Goal: Task Accomplishment & Management: Manage account settings

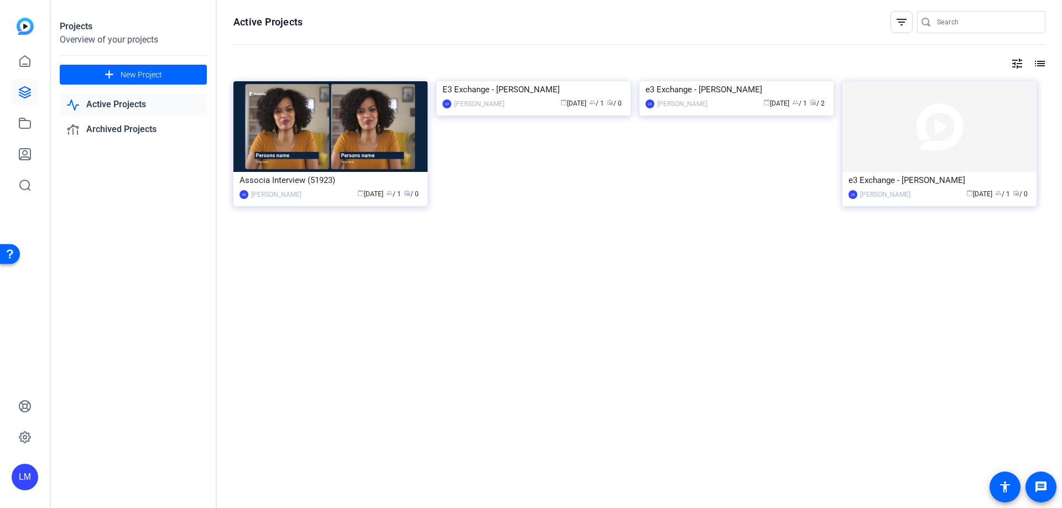
click at [711, 98] on div "e3 Exchange - [PERSON_NAME]" at bounding box center [736, 89] width 182 height 17
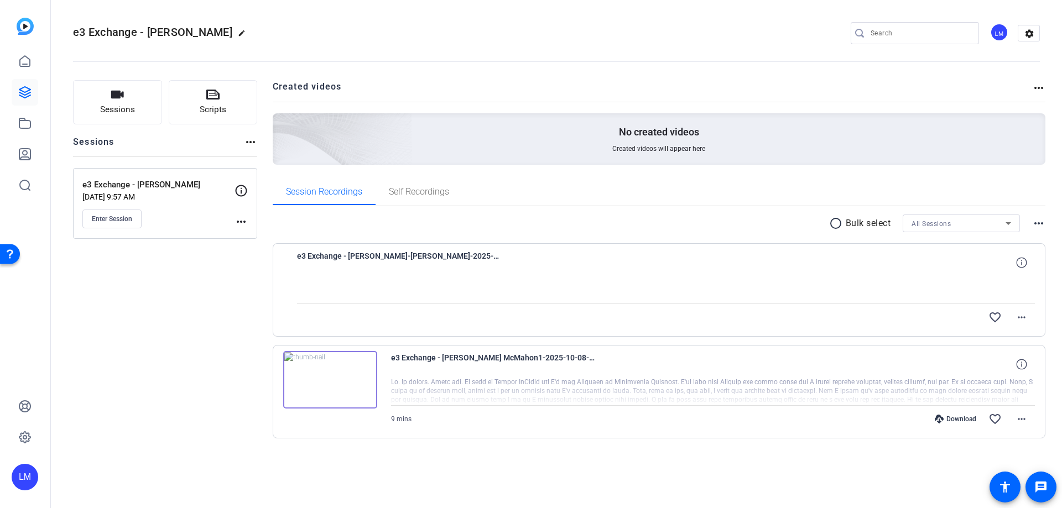
click at [27, 22] on img at bounding box center [25, 26] width 17 height 17
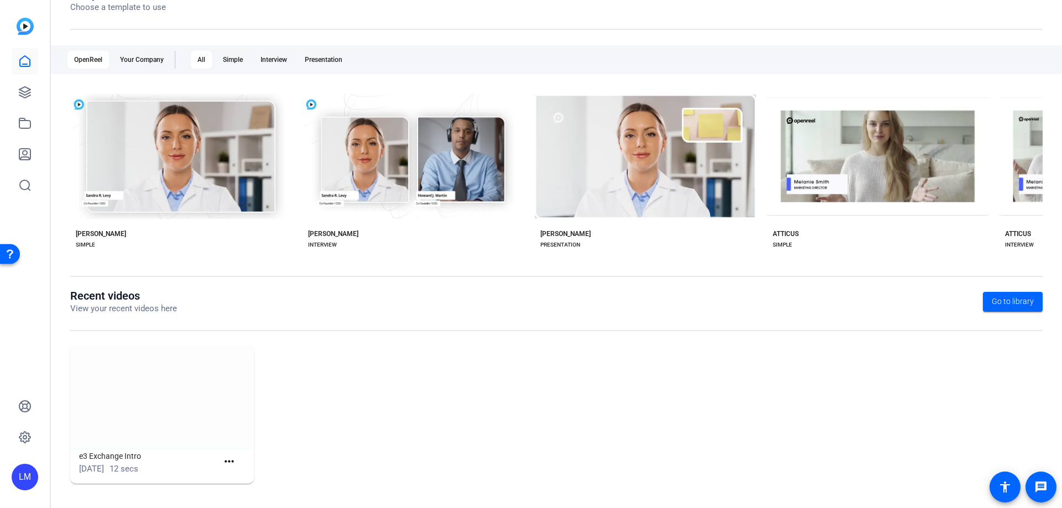
scroll to position [35, 0]
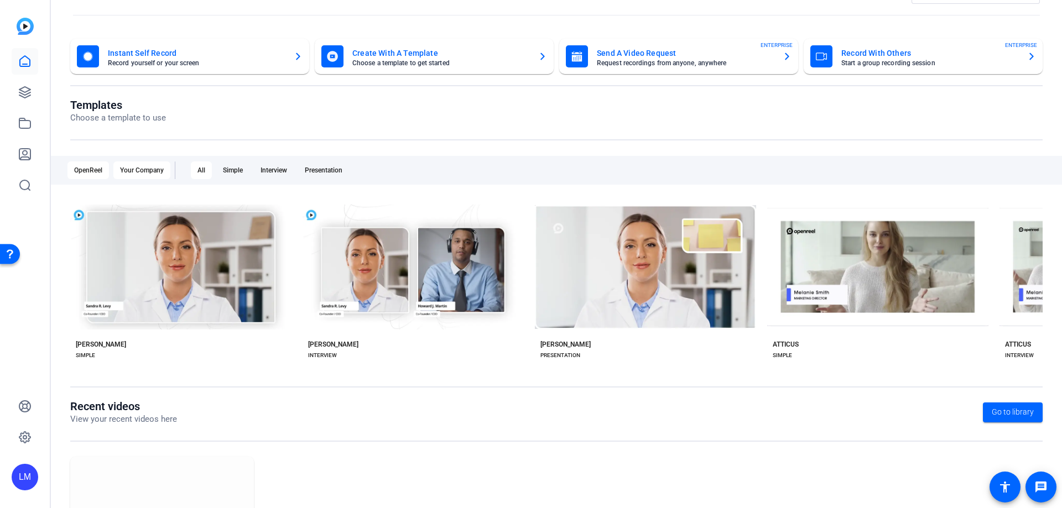
click at [139, 174] on div "Your Company" at bounding box center [141, 170] width 57 height 18
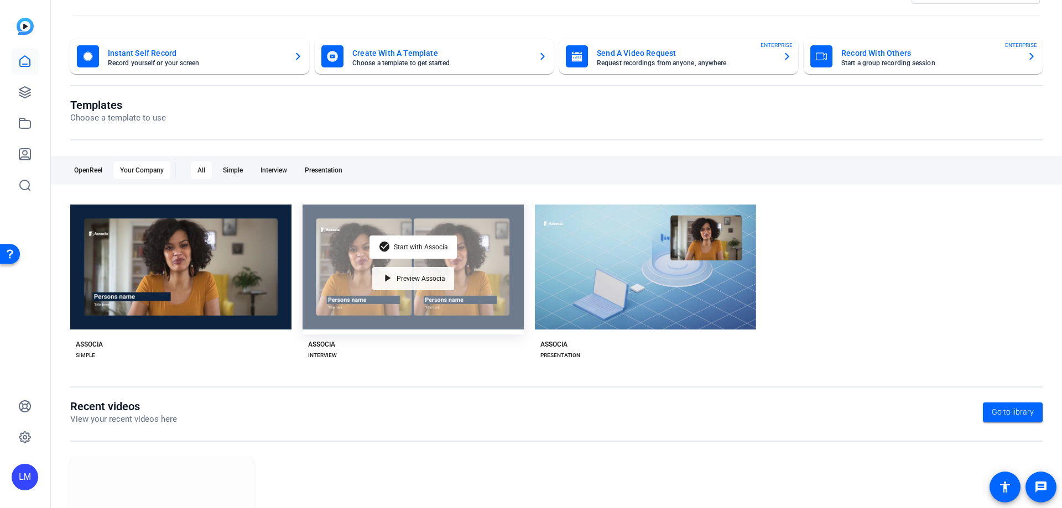
click at [403, 288] on div "play_arrow Preview Associa" at bounding box center [413, 278] width 82 height 23
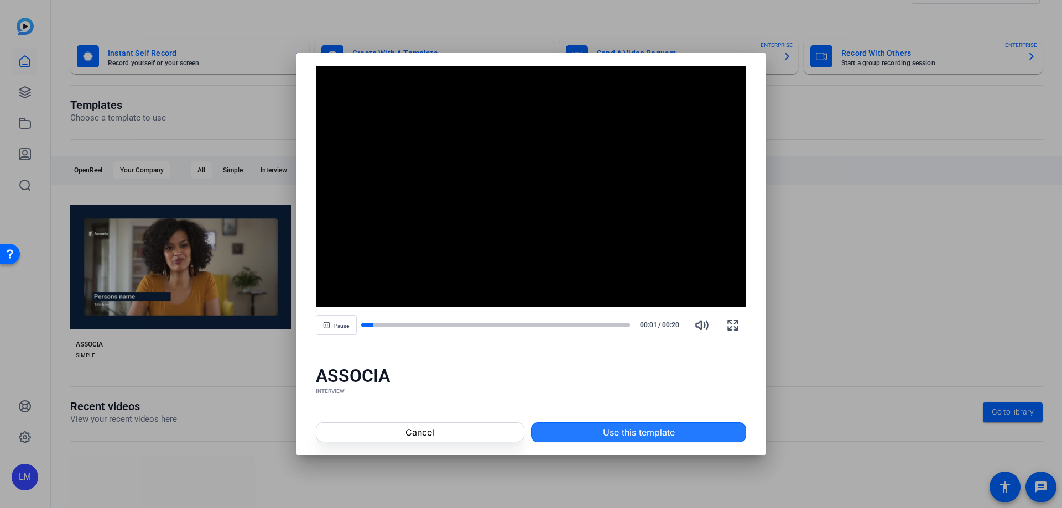
click at [574, 433] on span at bounding box center [638, 432] width 214 height 27
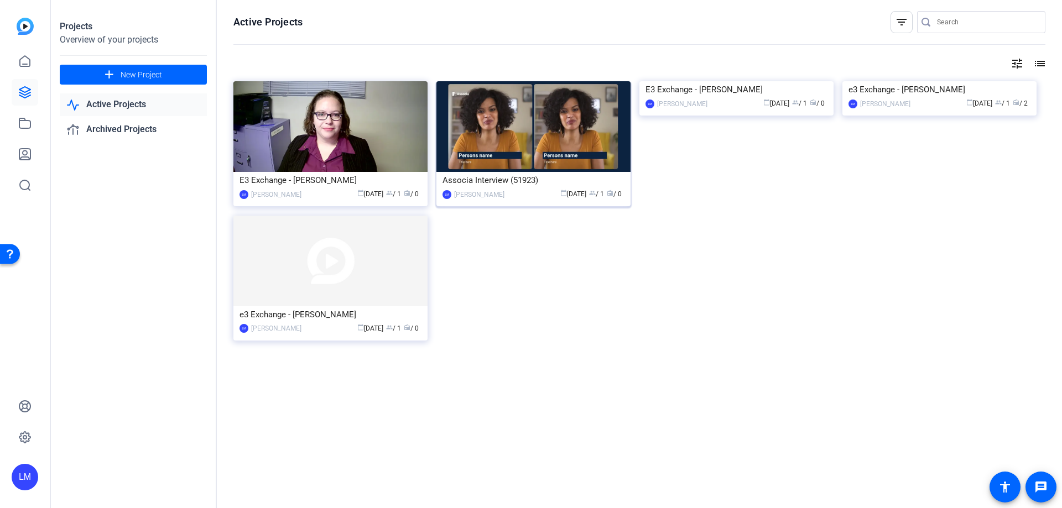
click at [509, 179] on div "Associa Interview (51923)" at bounding box center [533, 180] width 182 height 17
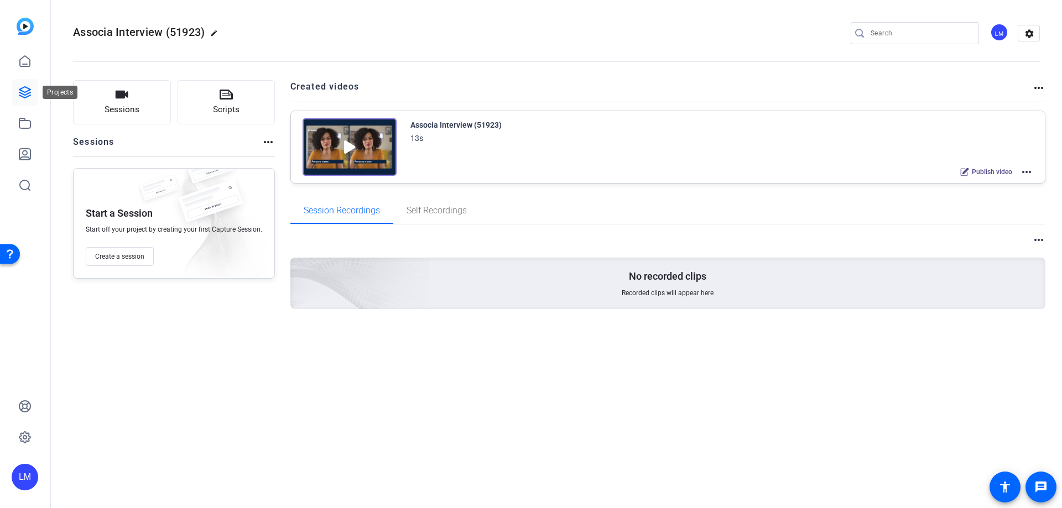
click at [29, 90] on icon at bounding box center [24, 92] width 11 height 11
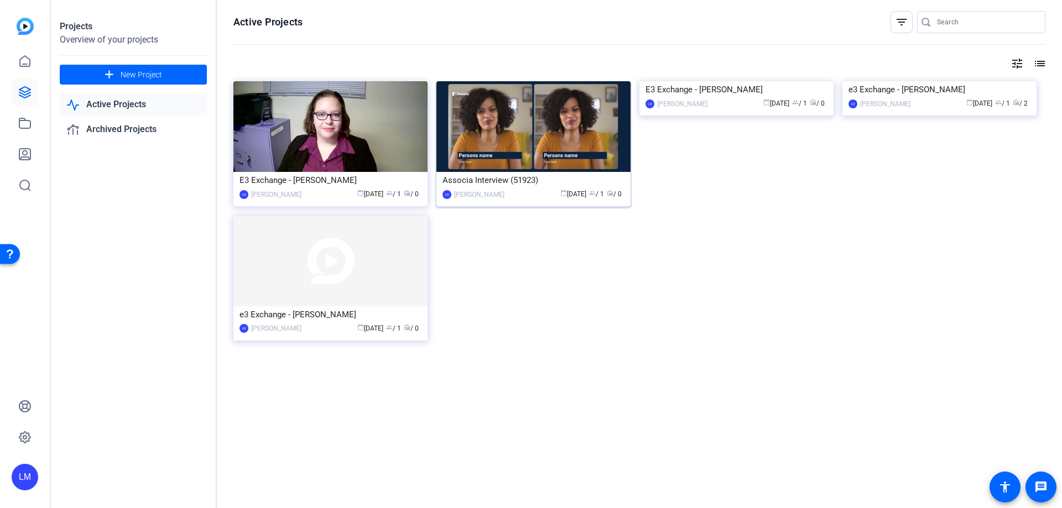
drag, startPoint x: 532, startPoint y: 187, endPoint x: 518, endPoint y: 181, distance: 15.4
click at [518, 181] on div "Associa Interview (51923)" at bounding box center [533, 180] width 182 height 17
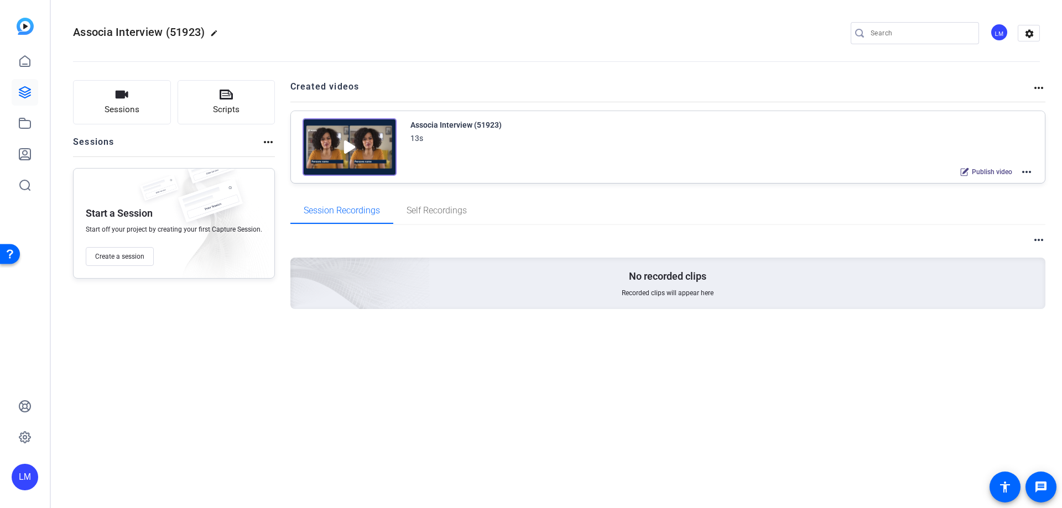
click at [1038, 87] on mat-icon "more_horiz" at bounding box center [1038, 87] width 13 height 13
click at [1023, 179] on div at bounding box center [531, 254] width 1062 height 508
click at [1025, 174] on mat-icon "more_horiz" at bounding box center [1026, 171] width 13 height 13
click at [958, 230] on span "Archive" at bounding box center [985, 226] width 77 height 13
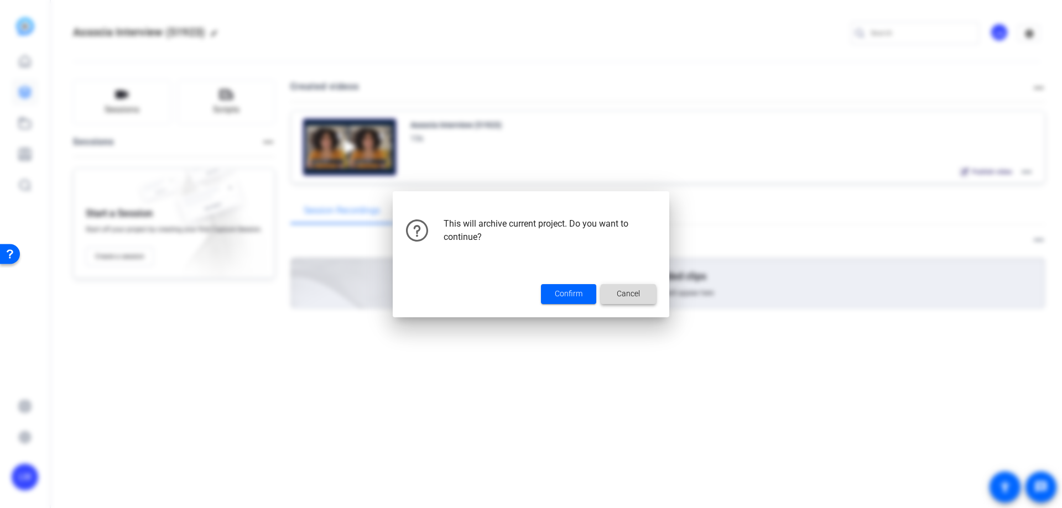
click at [639, 296] on span "Cancel" at bounding box center [628, 294] width 23 height 12
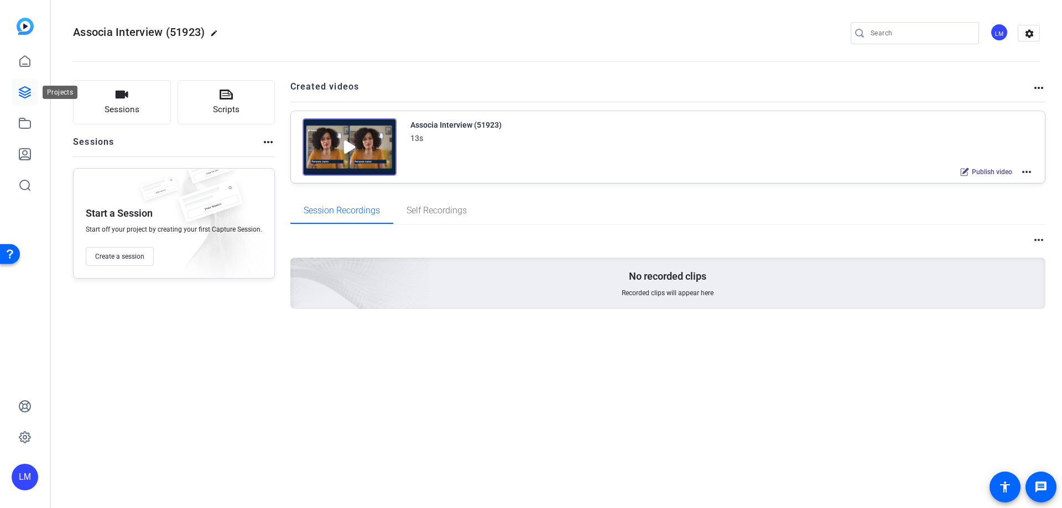
click at [19, 92] on icon at bounding box center [24, 92] width 11 height 11
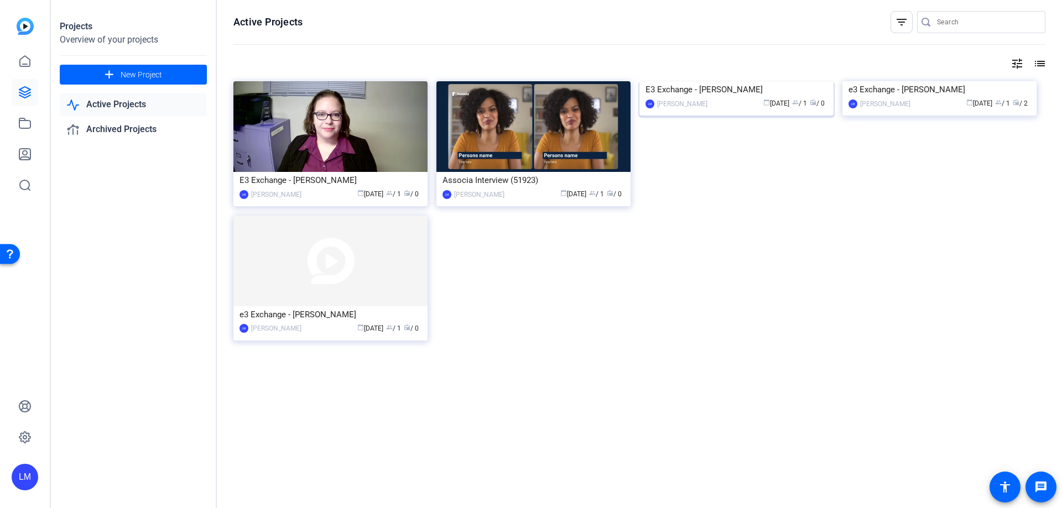
click at [709, 98] on div "E3 Exchange - [PERSON_NAME]" at bounding box center [736, 89] width 182 height 17
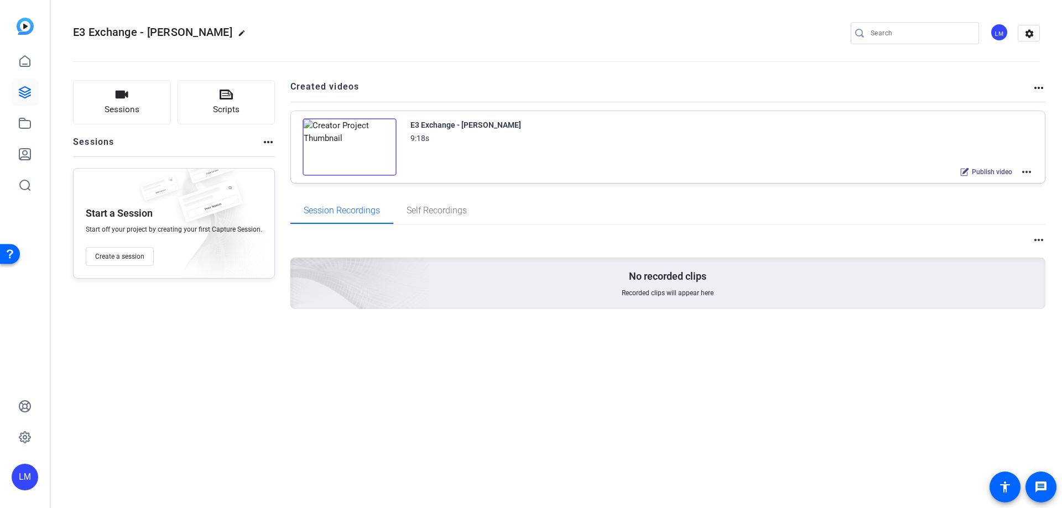
click at [1034, 88] on mat-icon "more_horiz" at bounding box center [1038, 87] width 13 height 13
click at [1031, 175] on div at bounding box center [531, 254] width 1062 height 508
click at [1027, 174] on mat-icon "more_horiz" at bounding box center [1026, 171] width 13 height 13
click at [952, 230] on span "Archive" at bounding box center [985, 226] width 77 height 13
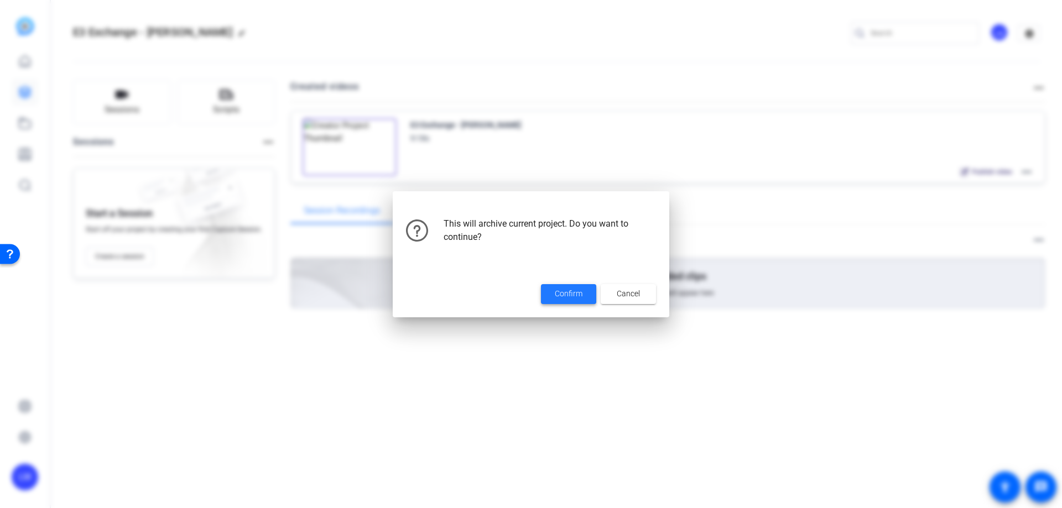
click at [566, 295] on span "Confirm" at bounding box center [569, 294] width 28 height 12
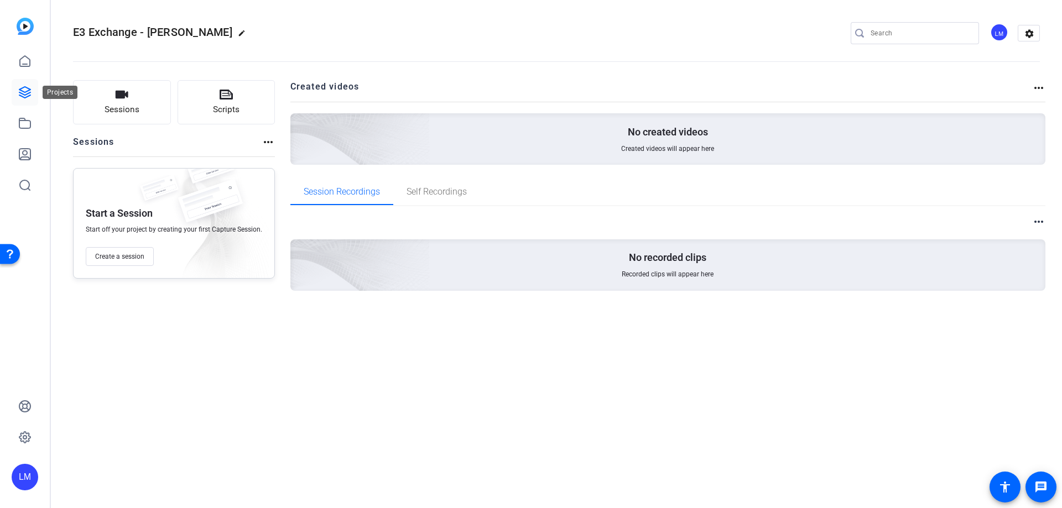
click at [25, 89] on icon at bounding box center [24, 92] width 13 height 13
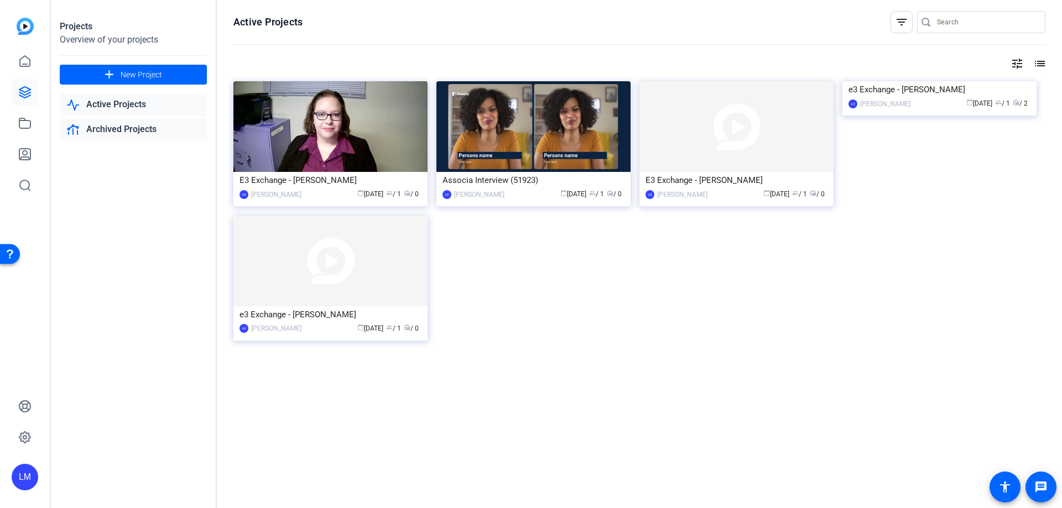
click at [101, 129] on link "Archived Projects" at bounding box center [133, 129] width 147 height 23
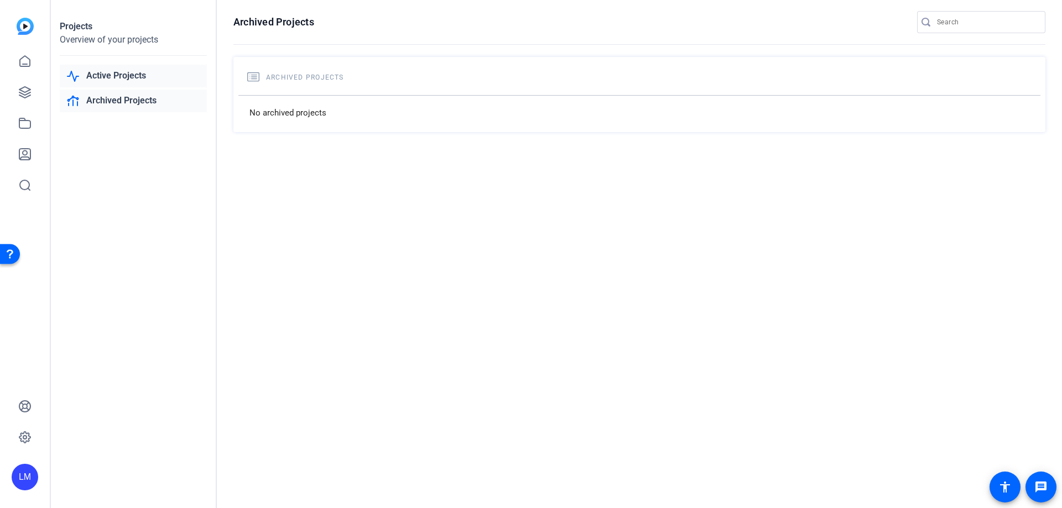
click at [116, 82] on link "Active Projects" at bounding box center [133, 76] width 147 height 23
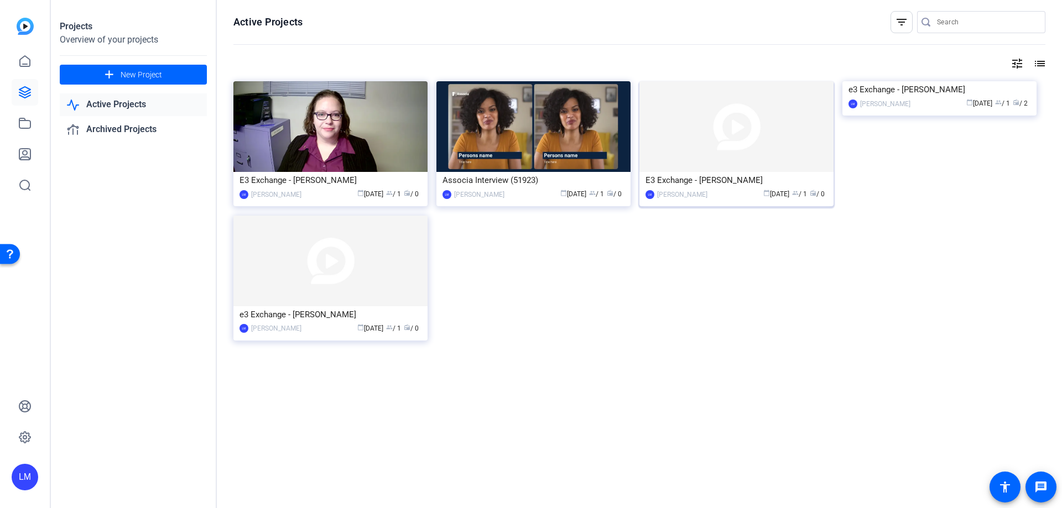
click at [707, 180] on div "E3 Exchange - [PERSON_NAME]" at bounding box center [736, 180] width 182 height 17
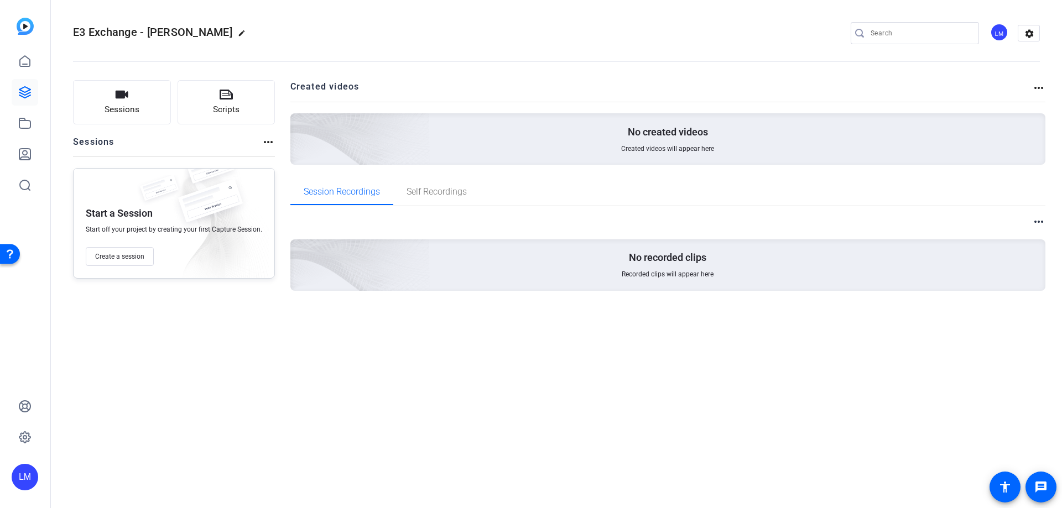
click at [1039, 221] on mat-icon "more_horiz" at bounding box center [1038, 221] width 13 height 13
click at [1038, 89] on div at bounding box center [531, 254] width 1062 height 508
click at [1038, 89] on mat-icon "more_horiz" at bounding box center [1038, 87] width 13 height 13
click at [264, 143] on div at bounding box center [531, 254] width 1062 height 508
click at [264, 142] on mat-icon "more_horiz" at bounding box center [268, 141] width 13 height 13
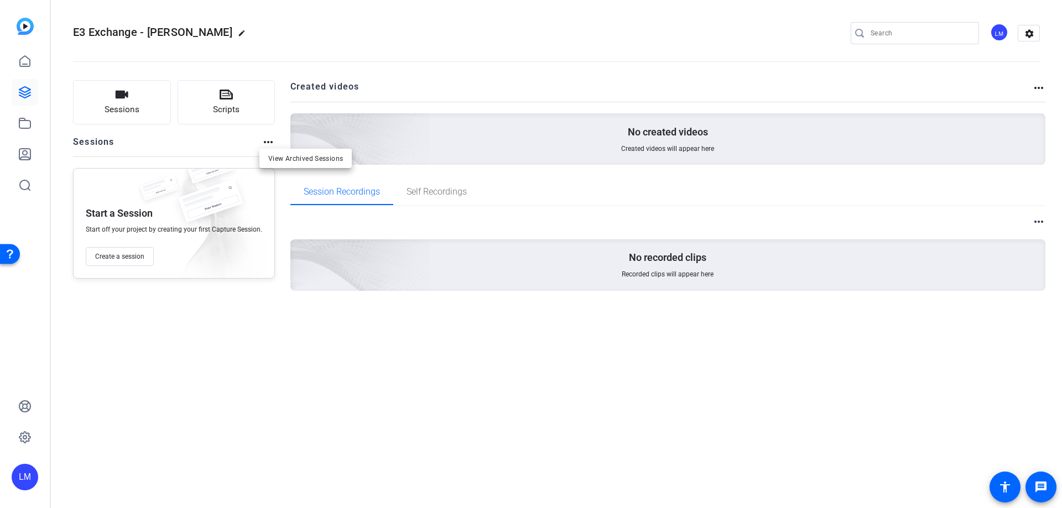
click at [1031, 35] on div at bounding box center [531, 254] width 1062 height 508
click at [1031, 35] on mat-icon "settings" at bounding box center [1029, 33] width 22 height 17
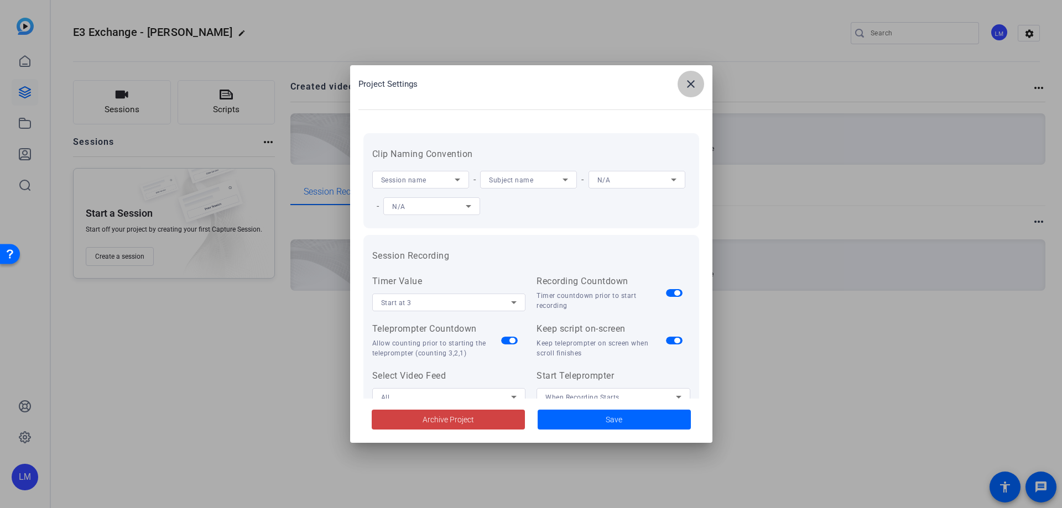
click at [693, 86] on mat-icon "close" at bounding box center [690, 83] width 13 height 13
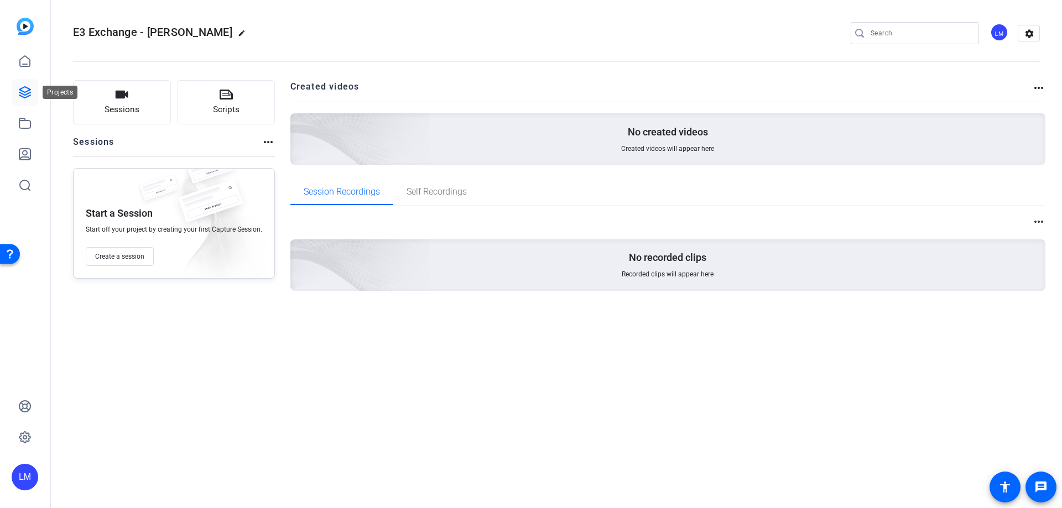
click at [21, 95] on icon at bounding box center [24, 92] width 13 height 13
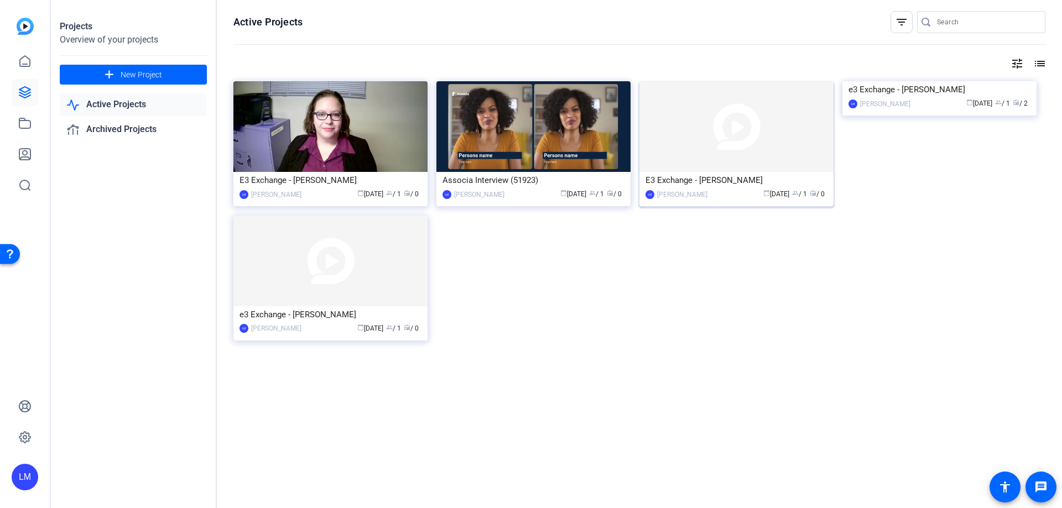
click at [665, 179] on div "E3 Exchange - [PERSON_NAME]" at bounding box center [736, 180] width 182 height 17
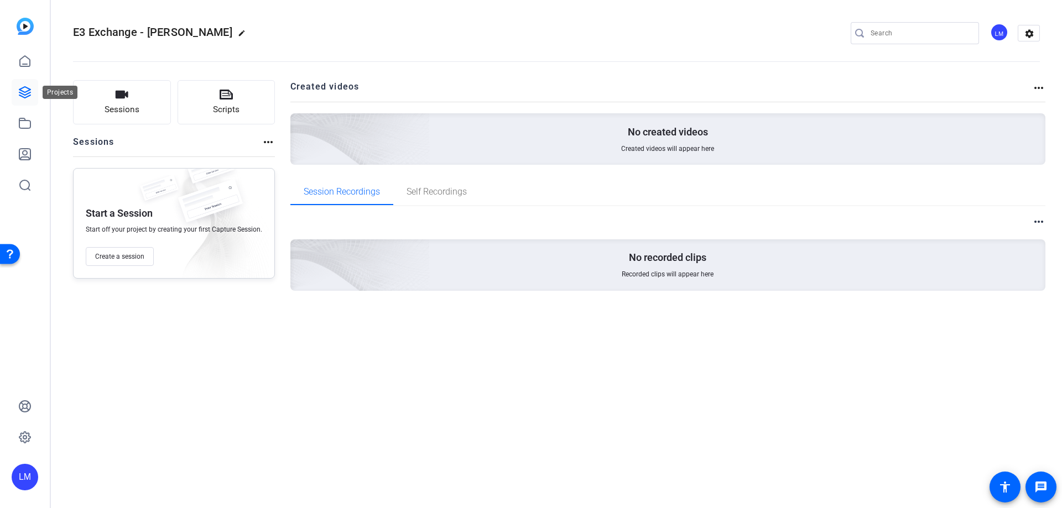
click at [21, 98] on icon at bounding box center [24, 92] width 13 height 13
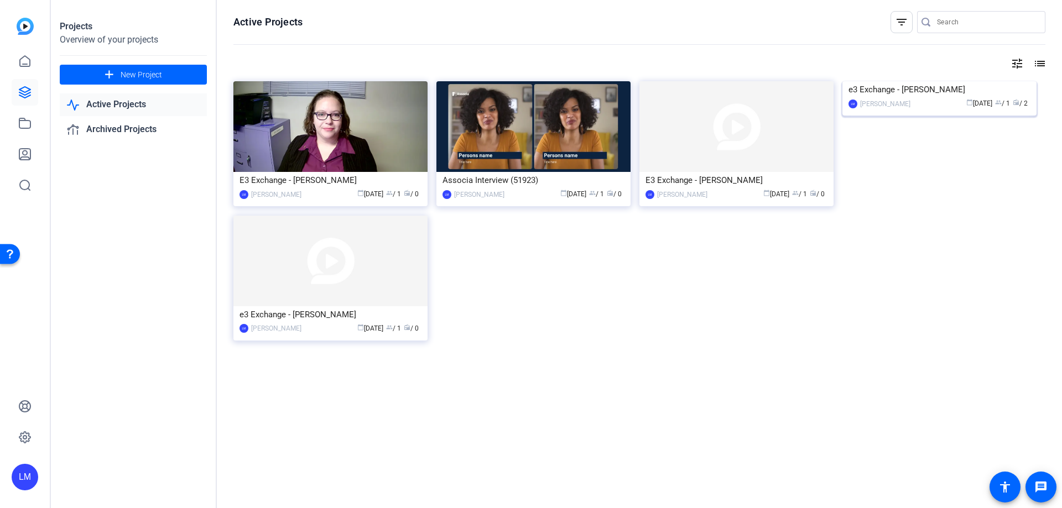
click at [892, 98] on div "e3 Exchange - [PERSON_NAME]" at bounding box center [939, 89] width 182 height 17
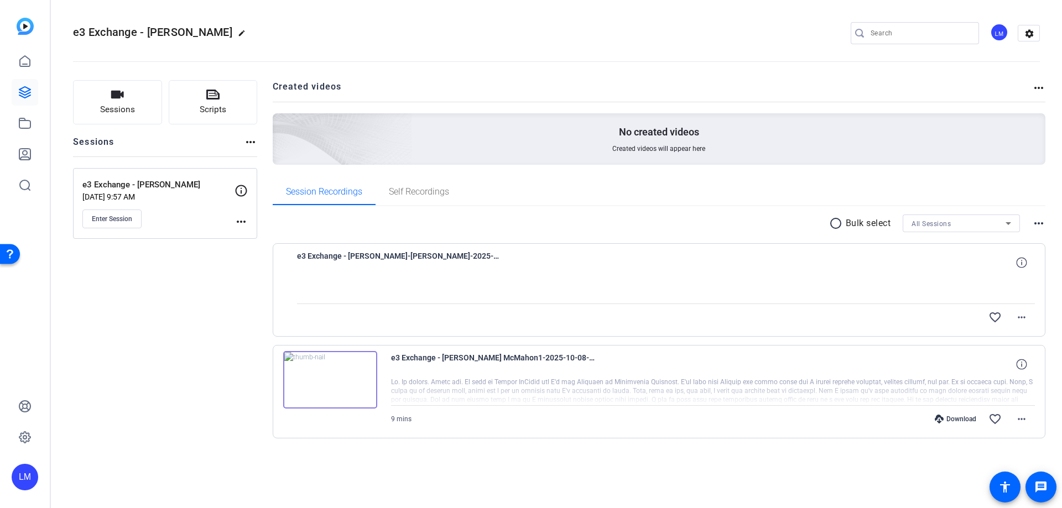
click at [1039, 222] on mat-icon "more_horiz" at bounding box center [1038, 223] width 13 height 13
click at [1039, 87] on div at bounding box center [531, 254] width 1062 height 508
click at [1039, 87] on mat-icon "more_horiz" at bounding box center [1038, 87] width 13 height 13
drag, startPoint x: 635, startPoint y: 226, endPoint x: 613, endPoint y: 231, distance: 23.1
click at [635, 226] on div at bounding box center [531, 254] width 1062 height 508
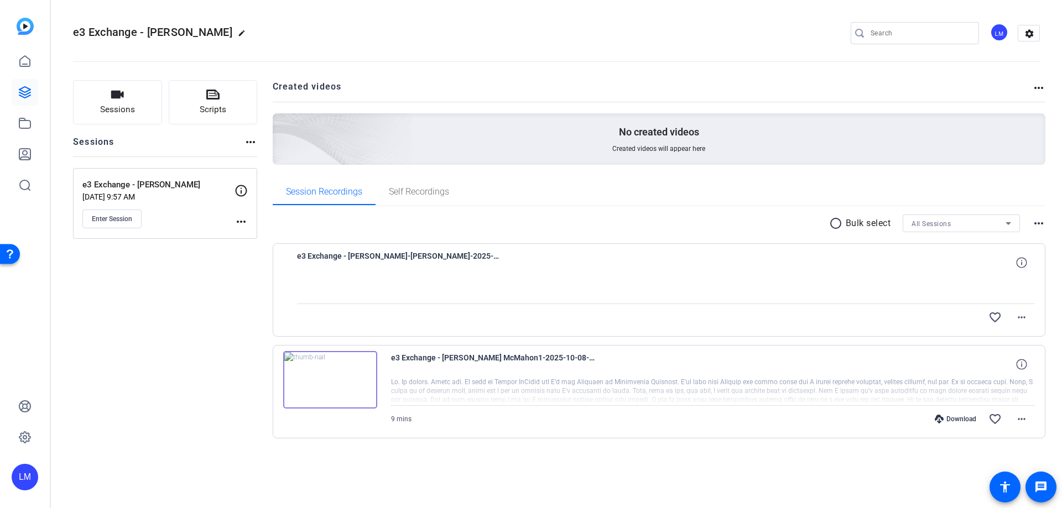
click at [833, 222] on mat-icon "radio_button_unchecked" at bounding box center [837, 223] width 17 height 13
click at [1039, 222] on mat-icon "more_horiz" at bounding box center [1038, 223] width 13 height 13
click at [727, 221] on div at bounding box center [531, 254] width 1062 height 508
click at [18, 29] on img at bounding box center [25, 26] width 17 height 17
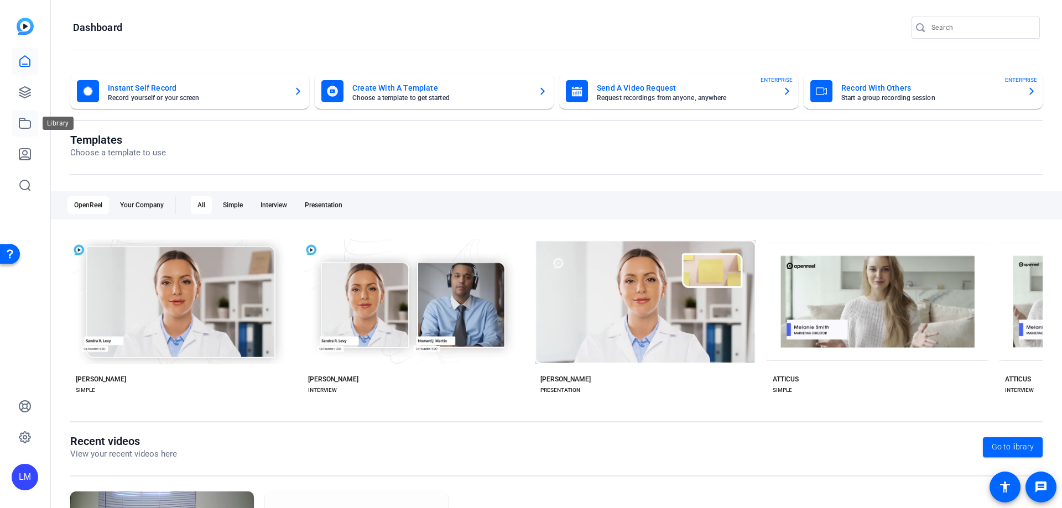
drag, startPoint x: 18, startPoint y: 126, endPoint x: 32, endPoint y: 124, distance: 14.5
click at [18, 126] on link at bounding box center [25, 123] width 27 height 27
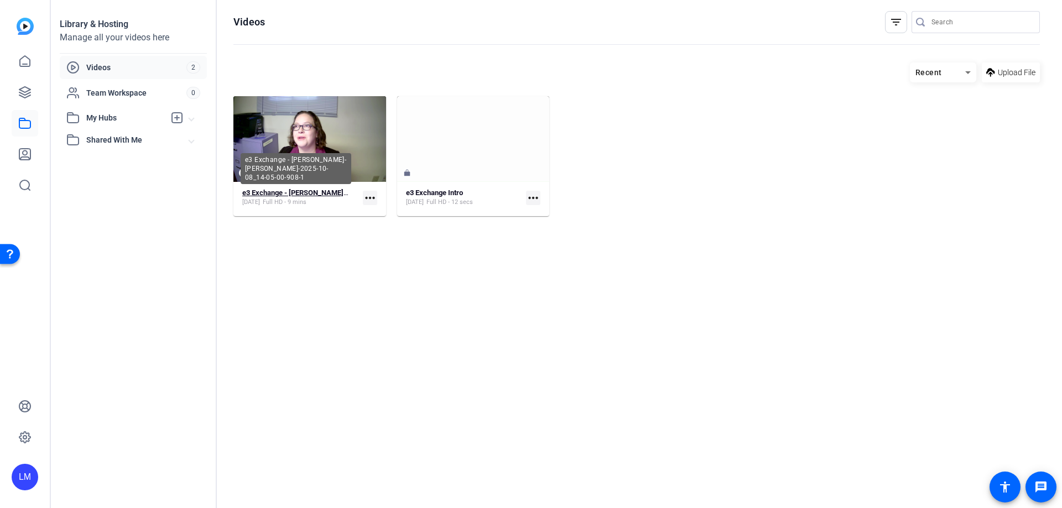
click at [291, 190] on strong "e3 Exchange - Tennie McMahon-Lea Marcou-2025-10-08_14-05-00-908-1" at bounding box center [367, 193] width 251 height 8
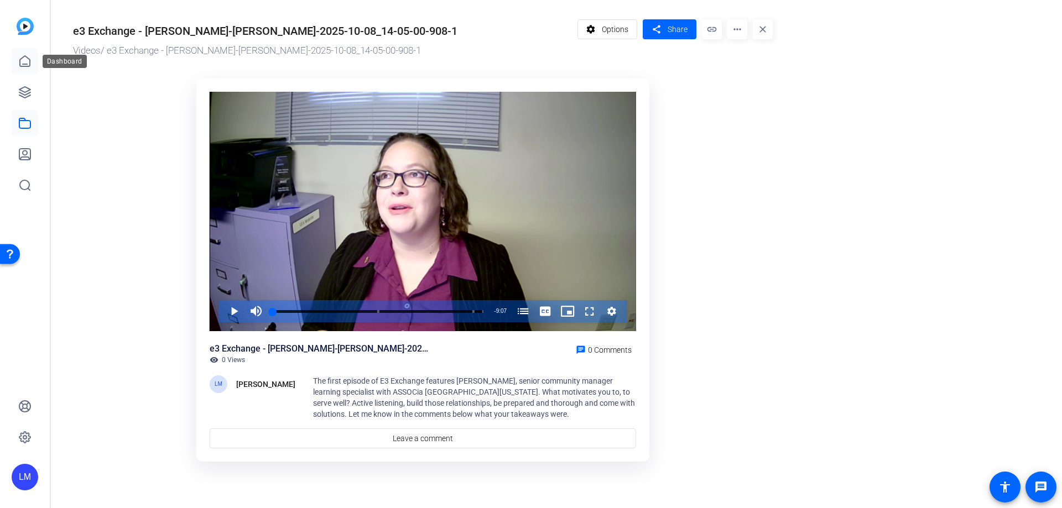
click at [23, 66] on icon at bounding box center [25, 61] width 10 height 11
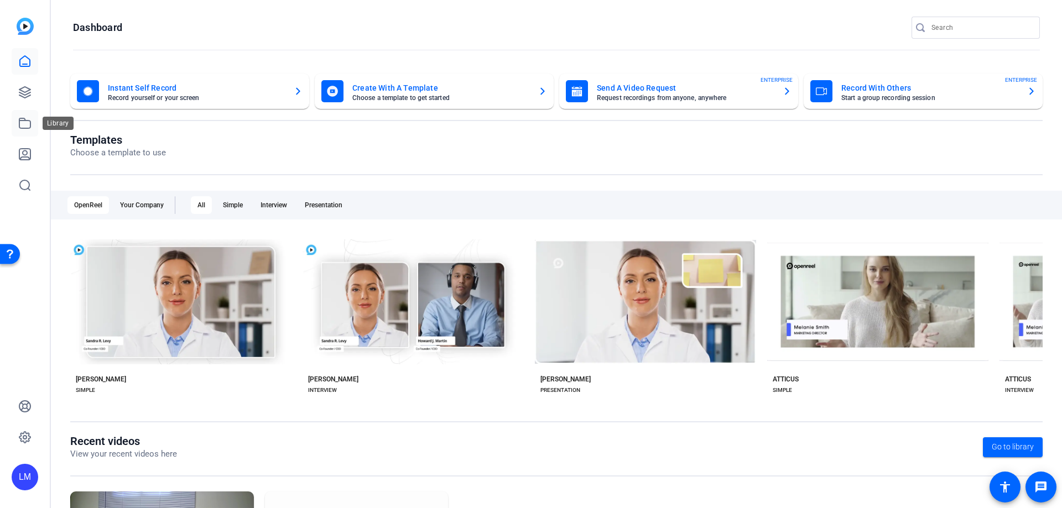
click at [27, 123] on icon at bounding box center [24, 123] width 13 height 13
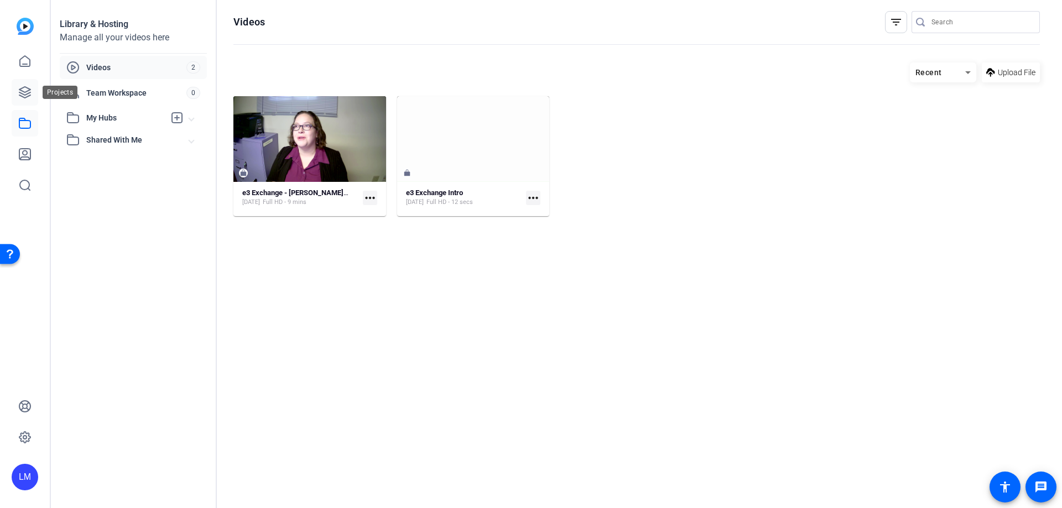
click at [23, 96] on icon at bounding box center [24, 92] width 13 height 13
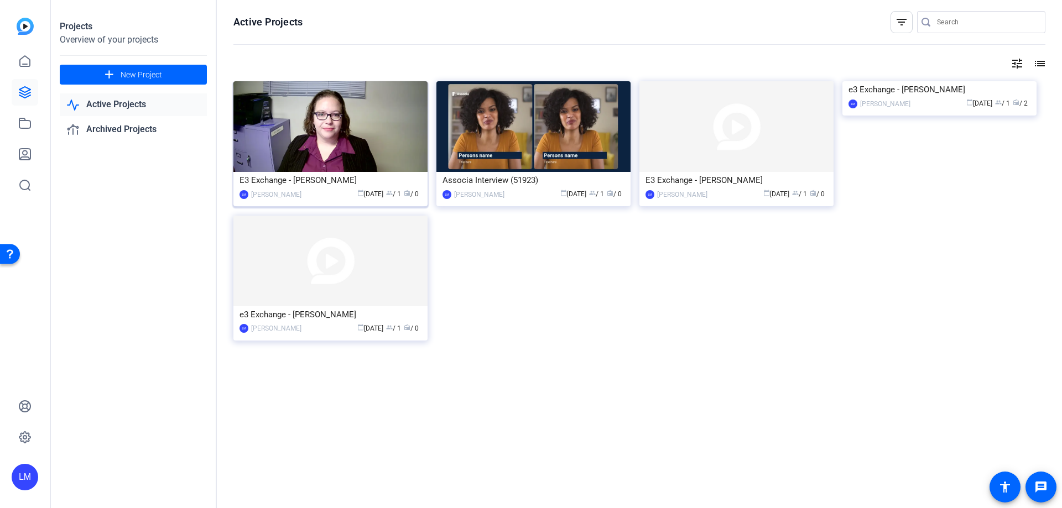
click at [295, 181] on div "E3 Exchange - [PERSON_NAME]" at bounding box center [330, 180] width 182 height 17
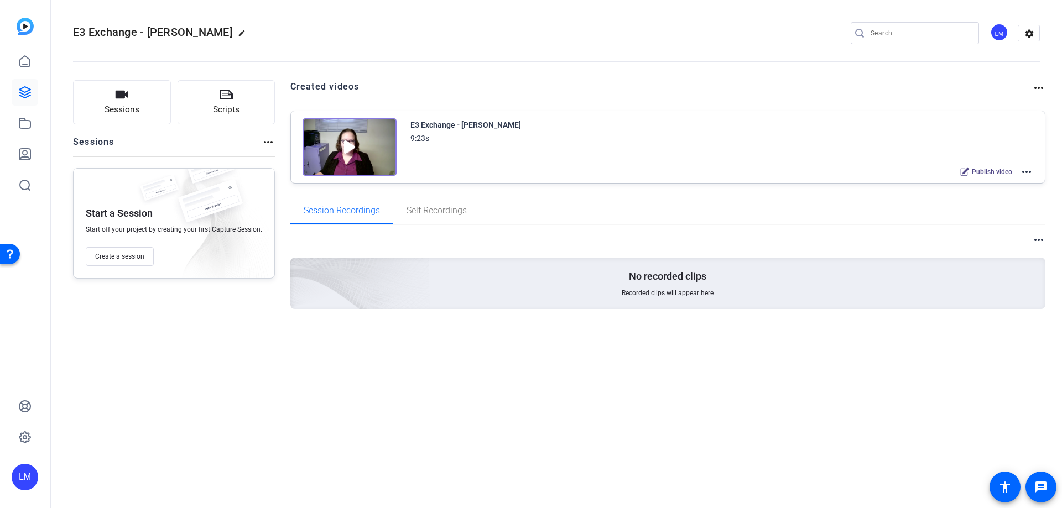
click at [1025, 171] on mat-icon "more_horiz" at bounding box center [1026, 171] width 13 height 13
click at [972, 184] on span "Edit in Creator" at bounding box center [985, 185] width 77 height 13
